Goal: Task Accomplishment & Management: Use online tool/utility

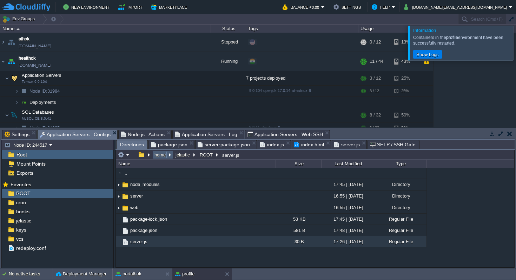
scroll to position [292, 0]
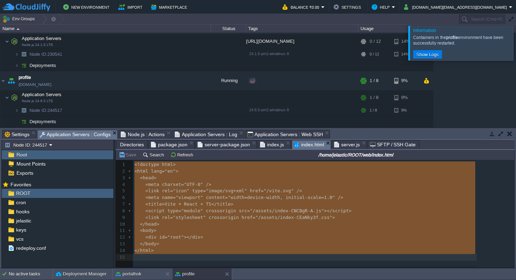
click at [299, 146] on span "index.html" at bounding box center [309, 144] width 30 height 9
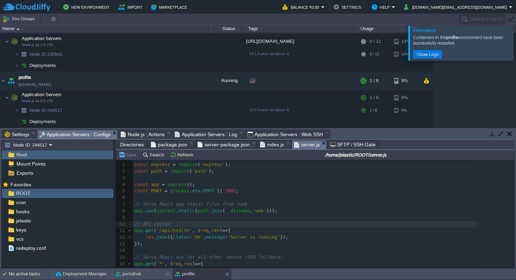
click at [315, 145] on em "server.js" at bounding box center [310, 144] width 32 height 9
click at [321, 144] on em "server.js" at bounding box center [310, 144] width 32 height 9
click at [273, 145] on span "index.js" at bounding box center [272, 144] width 24 height 8
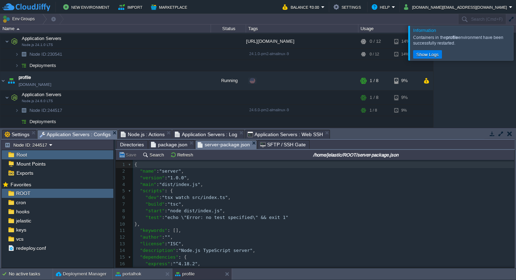
click at [222, 144] on span "server-package.json" at bounding box center [224, 144] width 52 height 9
click at [138, 97] on button "button" at bounding box center [137, 97] width 6 height 6
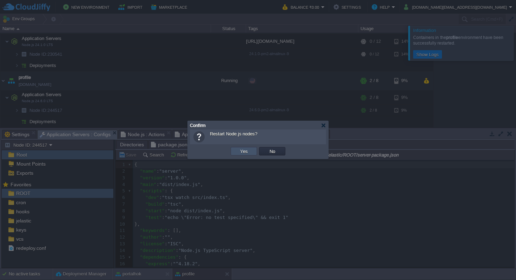
click at [243, 151] on button "Yes" at bounding box center [244, 151] width 12 height 6
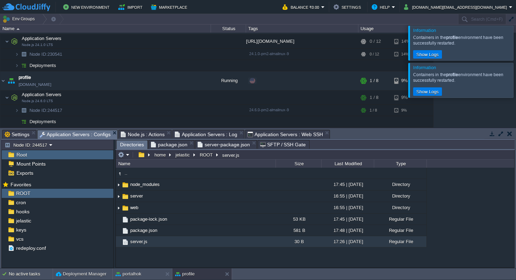
click at [136, 144] on span "Directories" at bounding box center [132, 144] width 24 height 9
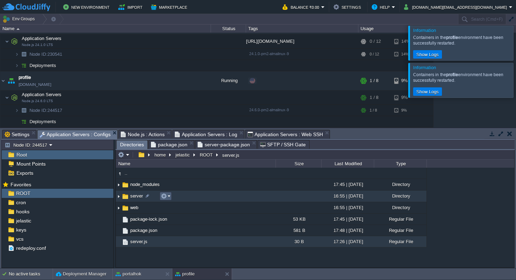
click at [169, 197] on em at bounding box center [165, 196] width 9 height 6
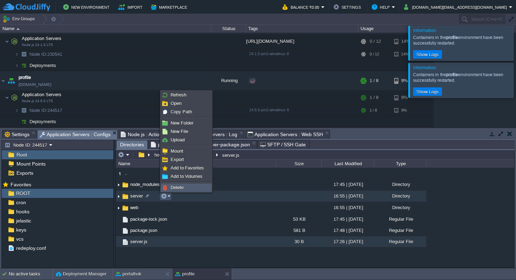
click at [177, 188] on span "Delete" at bounding box center [177, 187] width 13 height 5
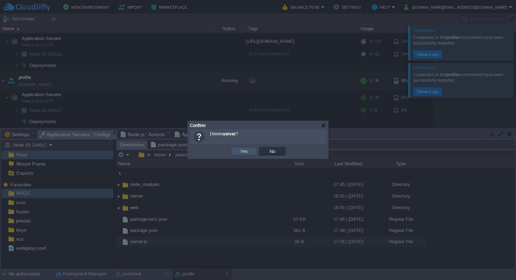
click at [239, 152] on button "Yes" at bounding box center [244, 151] width 12 height 6
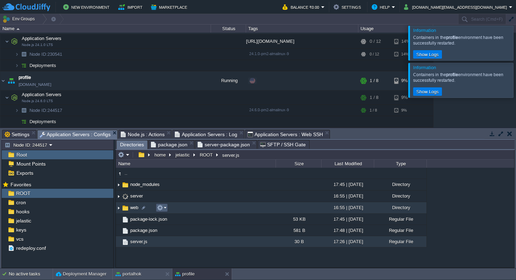
click at [167, 209] on td at bounding box center [162, 208] width 12 height 8
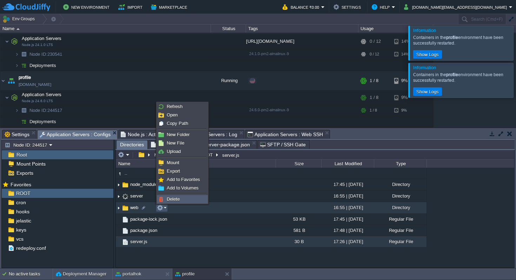
click at [181, 197] on link "Delete" at bounding box center [182, 200] width 50 height 8
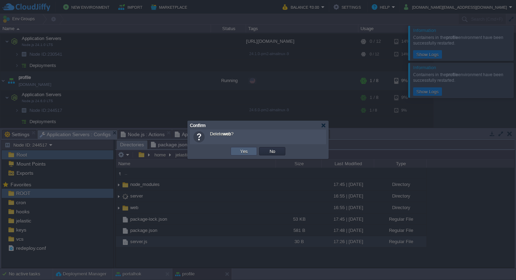
click at [244, 150] on button "Yes" at bounding box center [244, 151] width 12 height 6
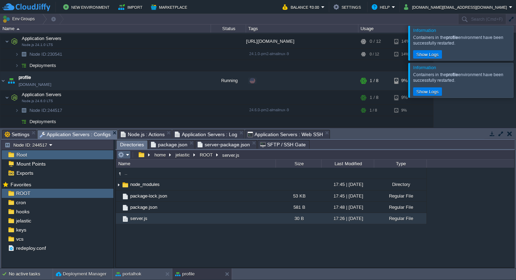
click at [129, 154] on em at bounding box center [124, 155] width 12 height 6
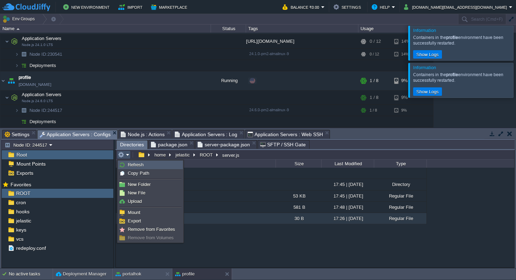
click at [138, 166] on span "Refresh" at bounding box center [136, 164] width 16 height 5
